Goal: Task Accomplishment & Management: Manage account settings

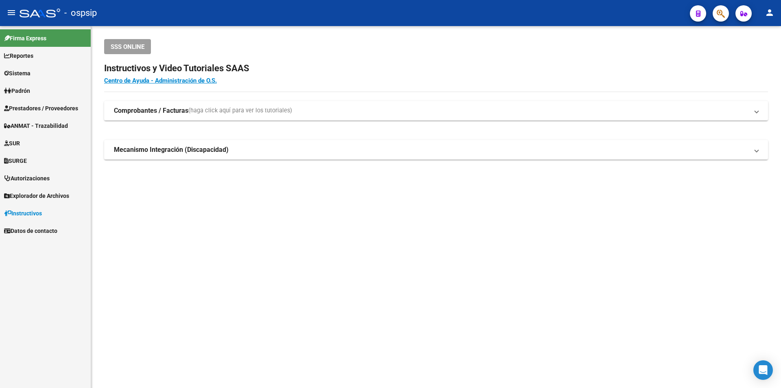
click at [57, 111] on span "Prestadores / Proveedores" at bounding box center [41, 108] width 74 height 9
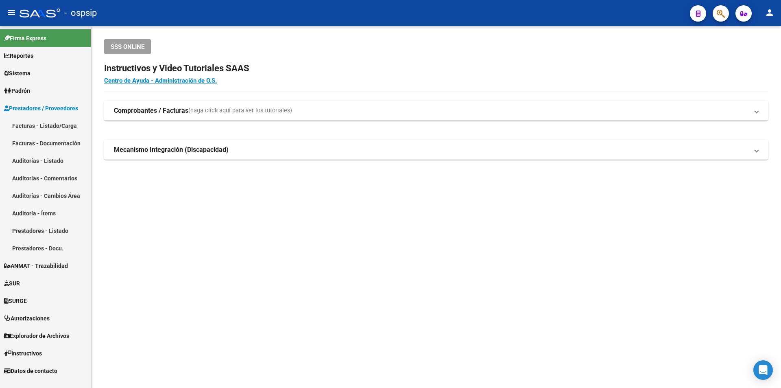
click at [55, 123] on link "Facturas - Listado/Carga" at bounding box center [45, 125] width 91 height 17
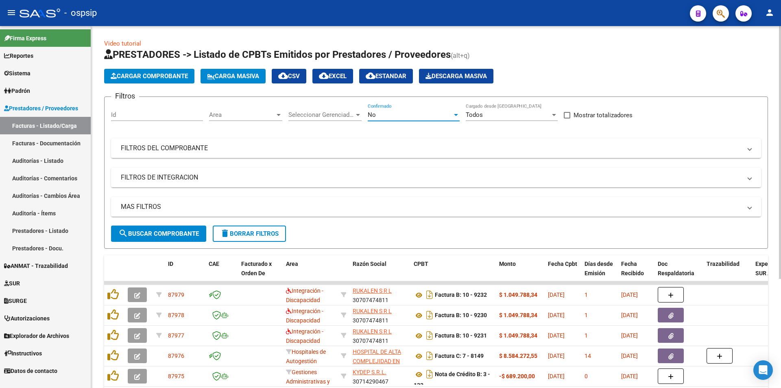
click at [418, 112] on div "No" at bounding box center [410, 114] width 85 height 7
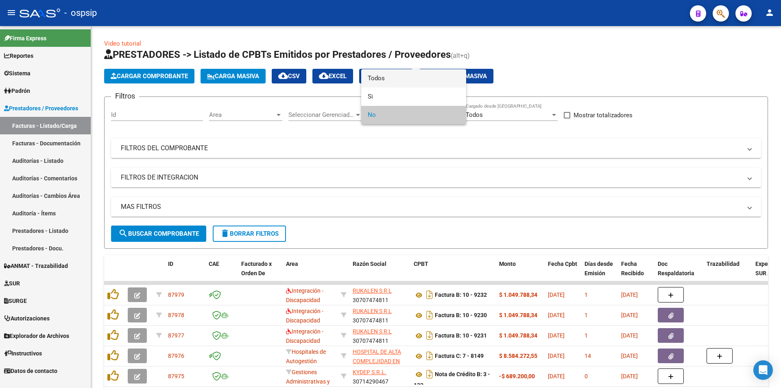
click at [402, 79] on span "Todos" at bounding box center [414, 78] width 92 height 18
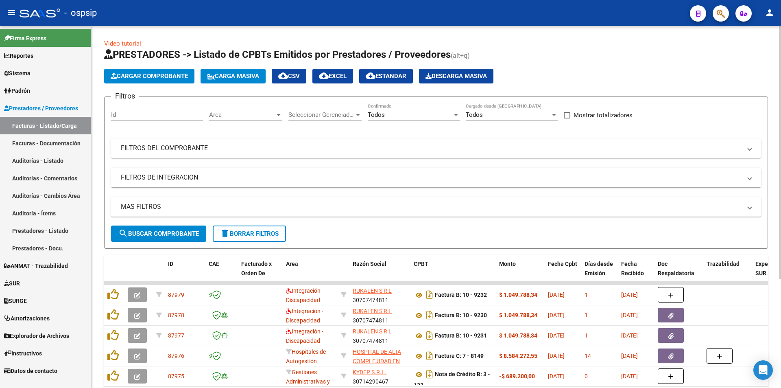
click at [119, 155] on mat-expansion-panel-header "FILTROS DEL COMPROBANTE" at bounding box center [436, 148] width 650 height 20
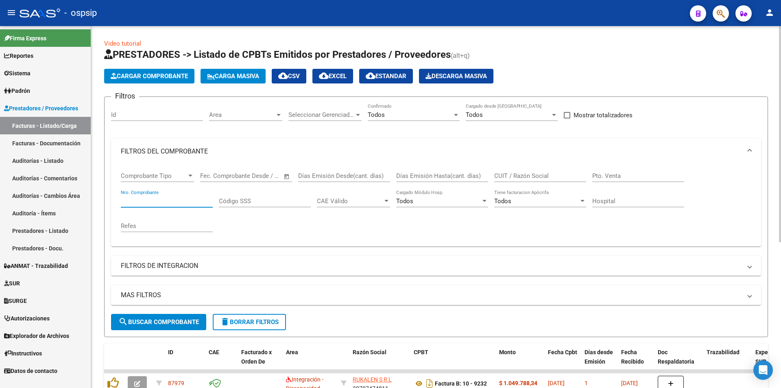
click at [149, 203] on input "Nro. Comprobante" at bounding box center [167, 200] width 92 height 7
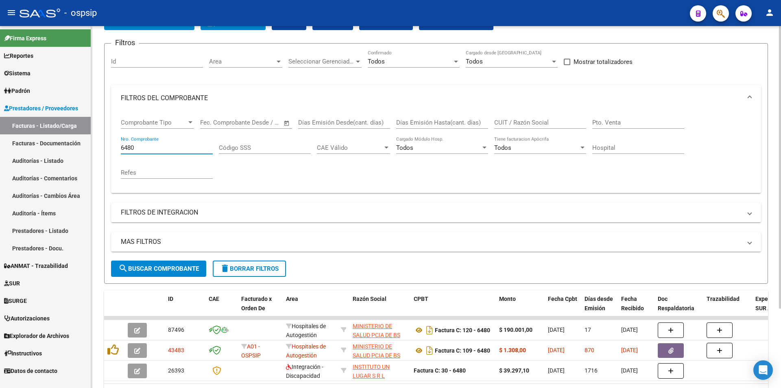
scroll to position [102, 0]
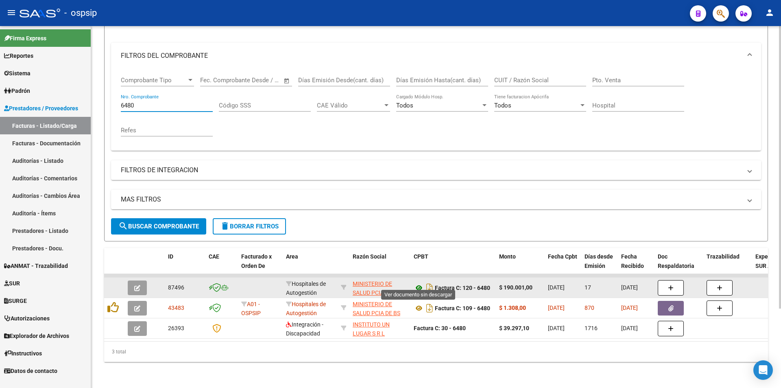
type input "6480"
click at [419, 284] on icon at bounding box center [419, 288] width 11 height 10
